Goal: Go to known website: Access a specific website the user already knows

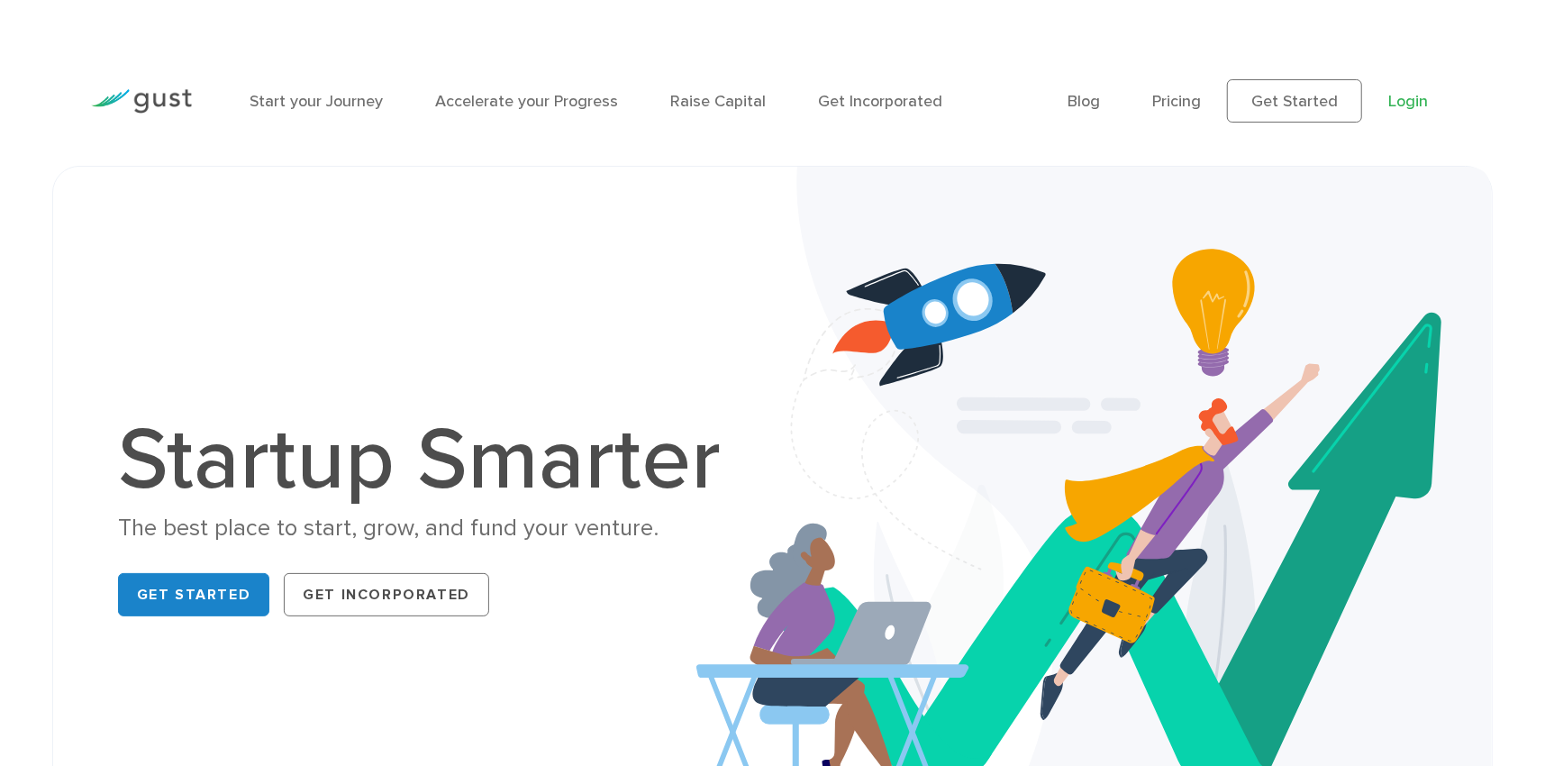
click at [1413, 96] on link "Login" at bounding box center [1408, 101] width 40 height 19
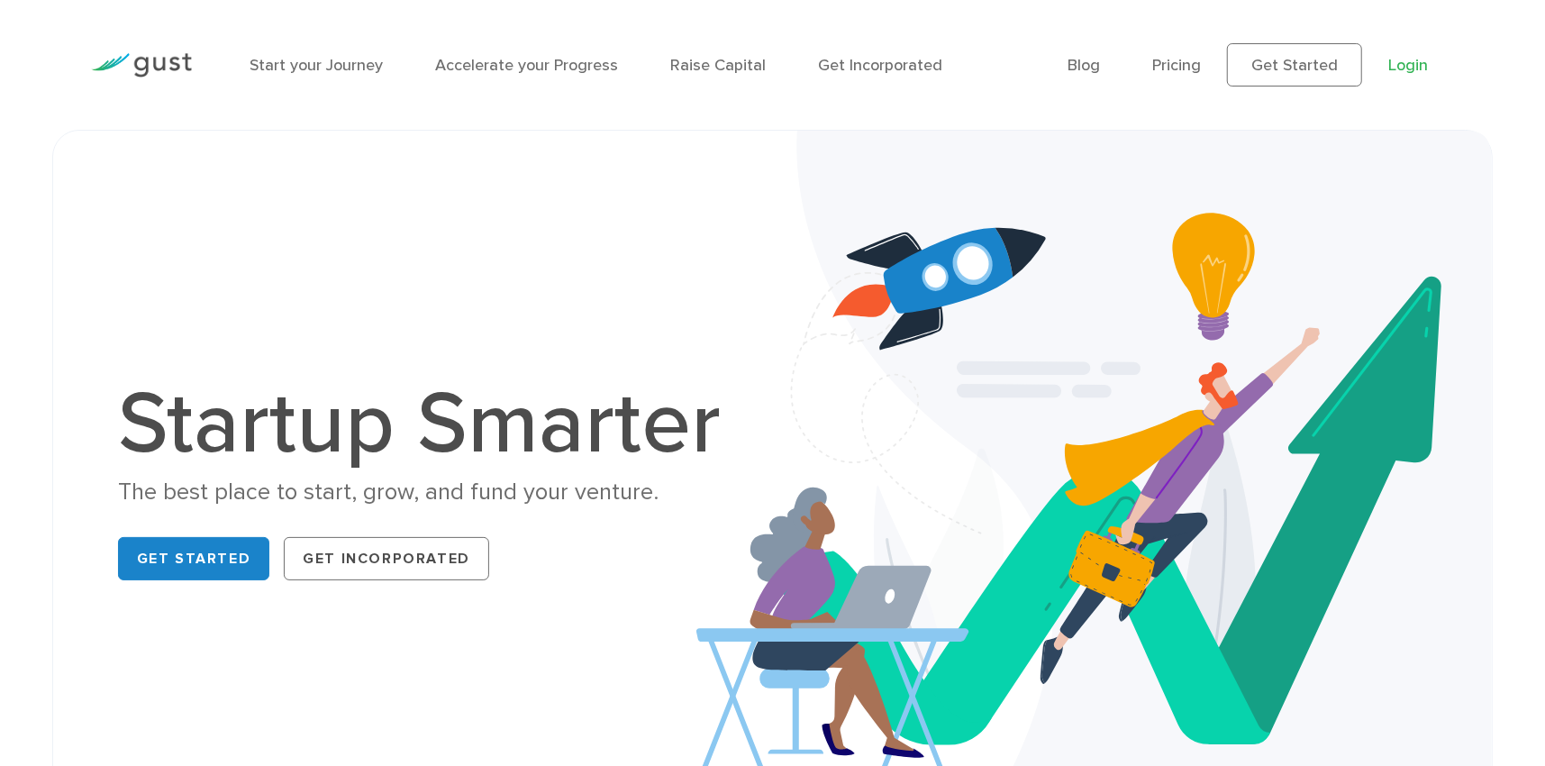
click at [1408, 61] on link "Login" at bounding box center [1408, 65] width 40 height 19
